Goal: Transaction & Acquisition: Purchase product/service

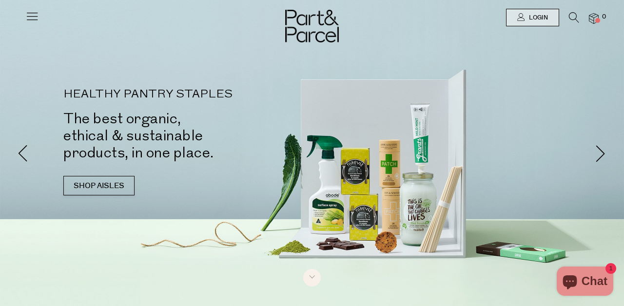
click at [28, 18] on icon at bounding box center [32, 16] width 14 height 14
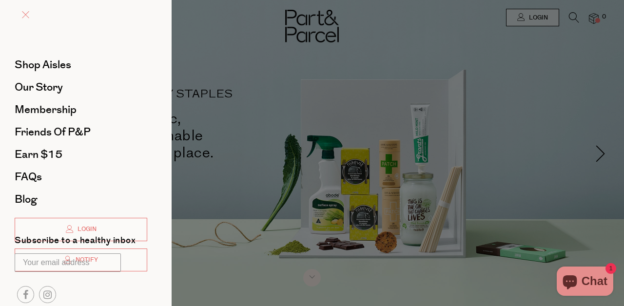
click at [28, 18] on span at bounding box center [25, 14] width 7 height 7
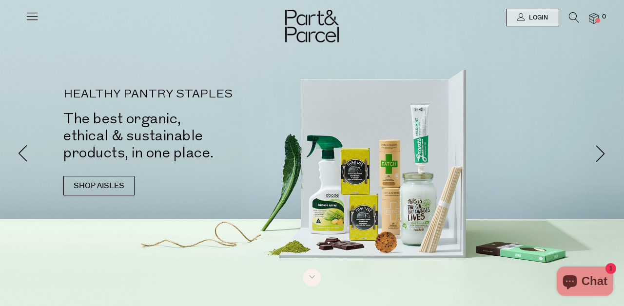
click at [35, 10] on icon at bounding box center [32, 16] width 14 height 14
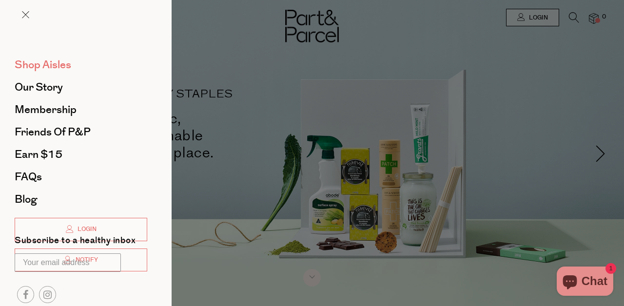
click at [65, 64] on span "Shop Aisles" at bounding box center [43, 65] width 57 height 16
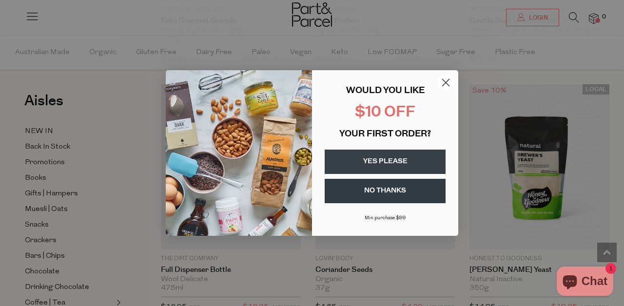
scroll to position [2128, 0]
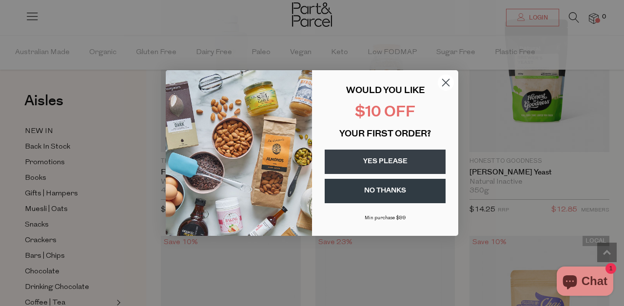
click at [463, 110] on div "Close dialog WOULD YOU LIKE $10 OFF YOUR FIRST ORDER? YES PLEASE NO THANKS Min …" at bounding box center [312, 152] width 312 height 185
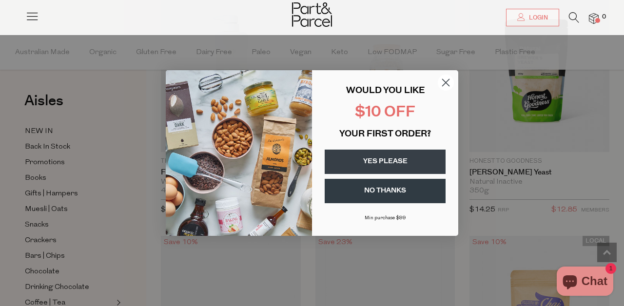
click at [439, 80] on circle "Close dialog" at bounding box center [445, 83] width 16 height 16
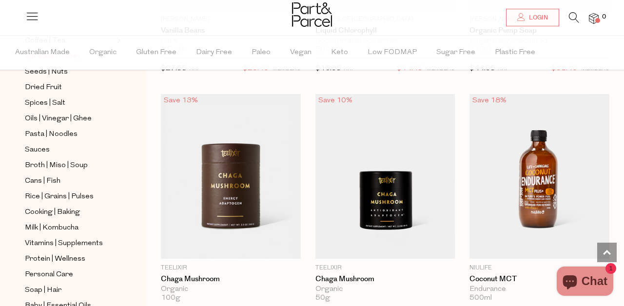
scroll to position [264, 0]
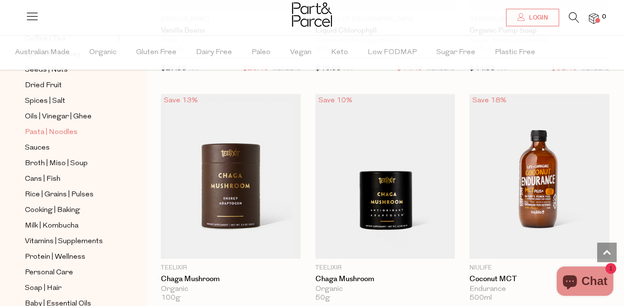
click at [60, 132] on span "Pasta | Noodles" at bounding box center [51, 133] width 53 height 12
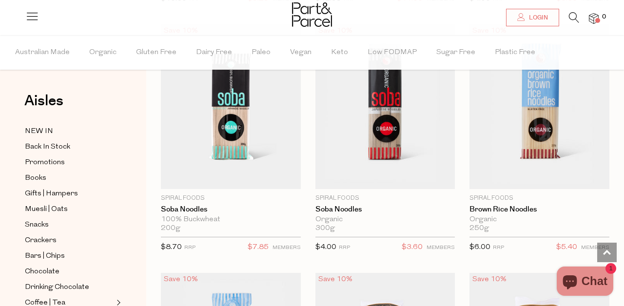
scroll to position [3086, 0]
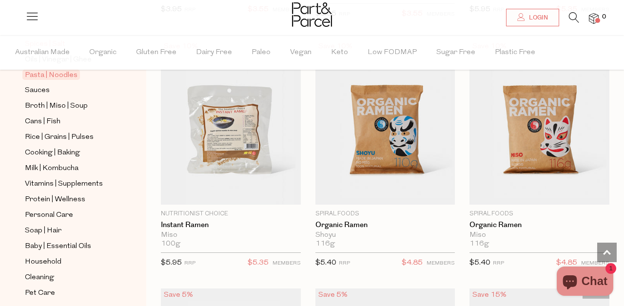
scroll to position [325, 0]
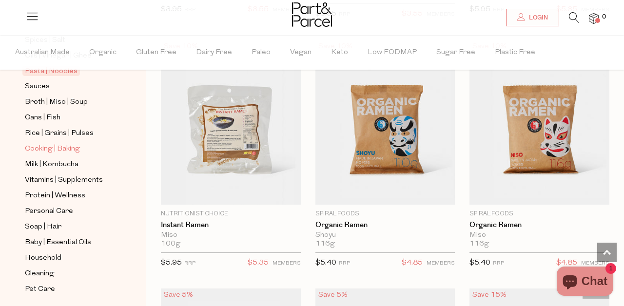
click at [61, 149] on span "Cooking | Baking" at bounding box center [52, 149] width 55 height 12
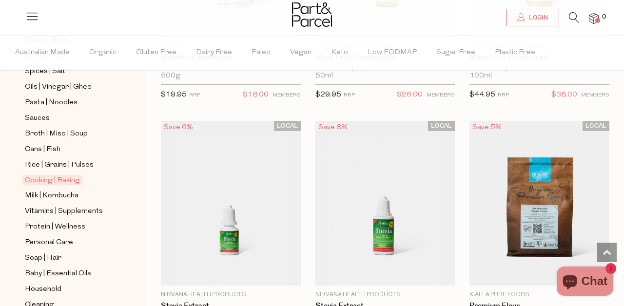
scroll to position [357, 0]
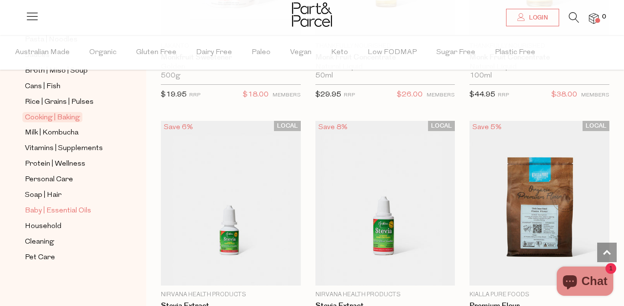
click at [54, 208] on span "Baby | Essential Oils" at bounding box center [58, 211] width 66 height 12
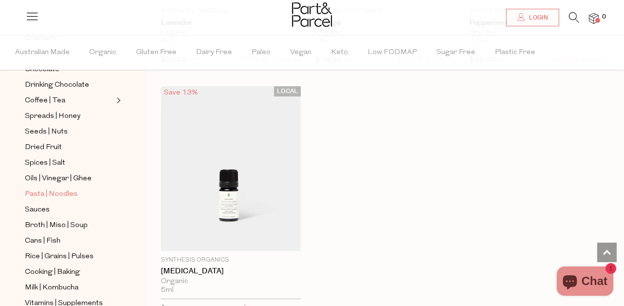
scroll to position [207, 0]
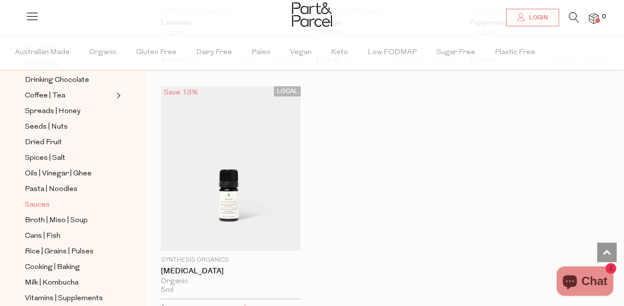
click at [69, 207] on link "Sauces" at bounding box center [69, 205] width 89 height 12
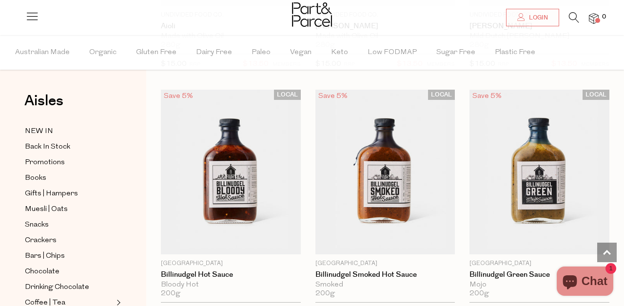
scroll to position [1830, 0]
